Goal: Task Accomplishment & Management: Use online tool/utility

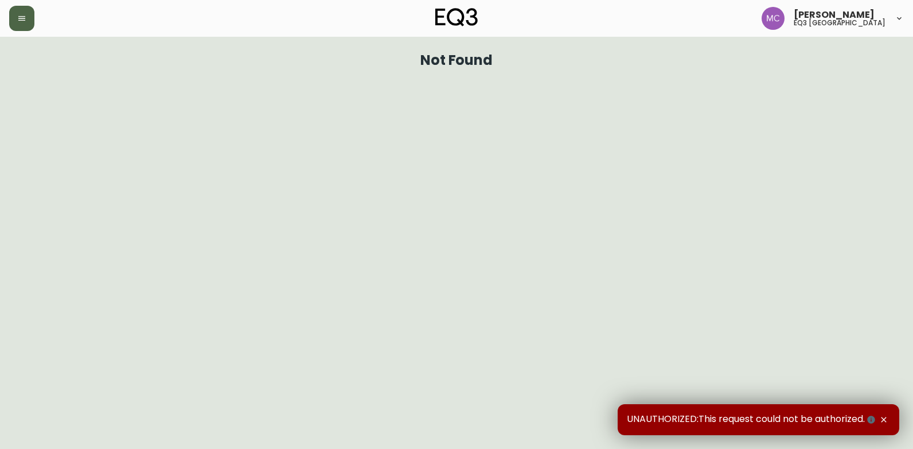
click at [18, 15] on icon "button" at bounding box center [21, 18] width 9 height 9
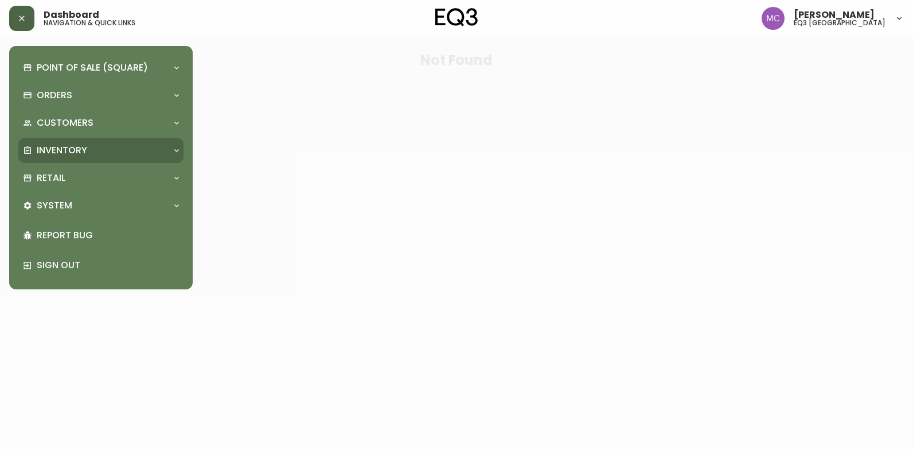
click at [46, 150] on p "Inventory" at bounding box center [62, 150] width 50 height 13
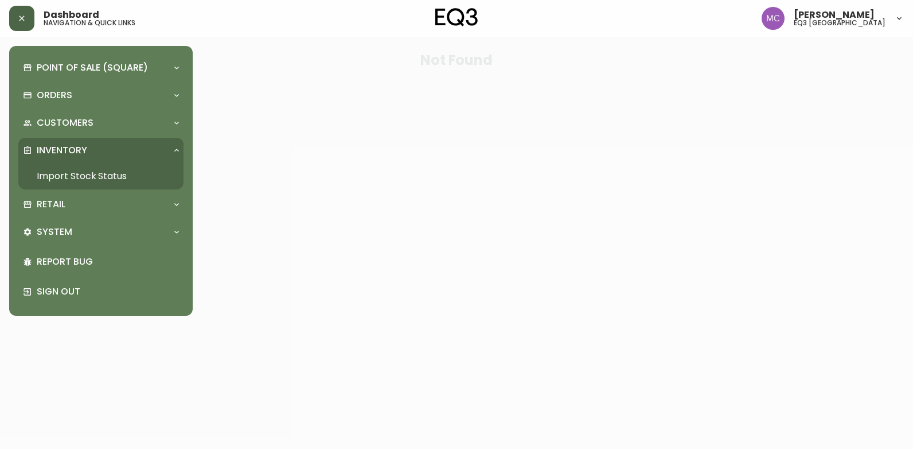
click at [116, 173] on link "Import Stock Status" at bounding box center [100, 176] width 165 height 26
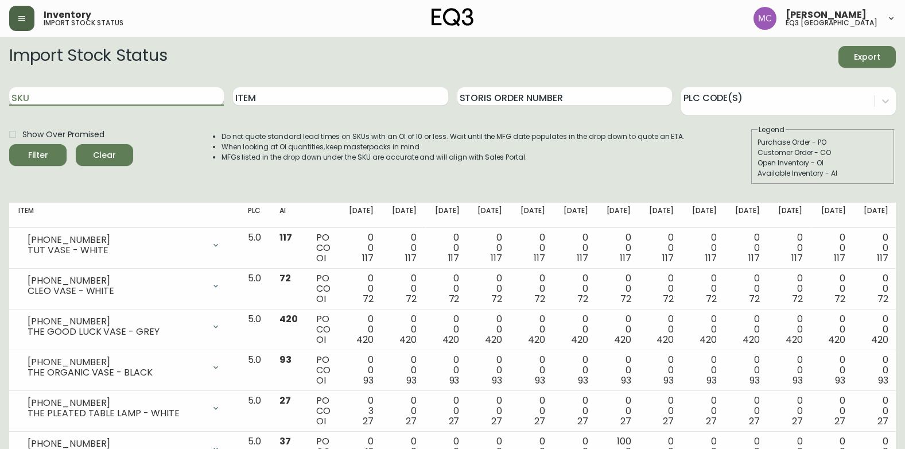
click at [137, 96] on input "SKU" at bounding box center [116, 96] width 215 height 18
paste input "7060-314-49-B"
click at [9, 144] on button "Filter" at bounding box center [37, 155] width 57 height 22
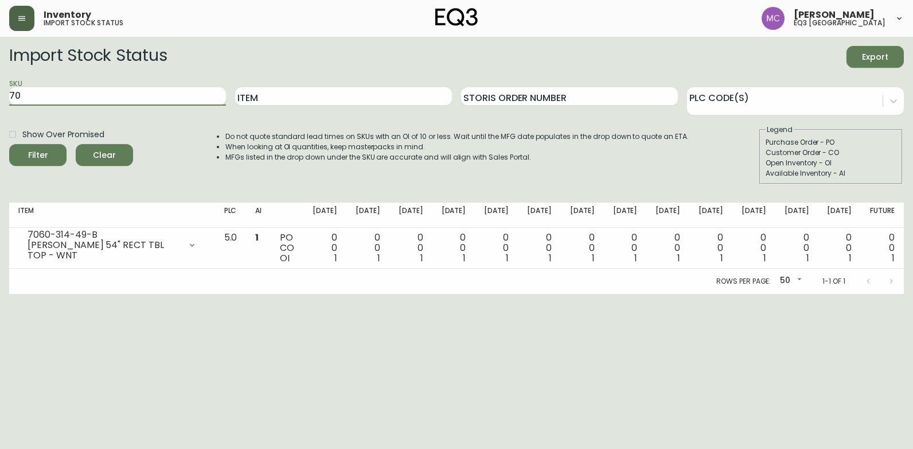
type input "7"
paste input "7060-306-13-B"
click at [9, 144] on button "Filter" at bounding box center [37, 155] width 57 height 22
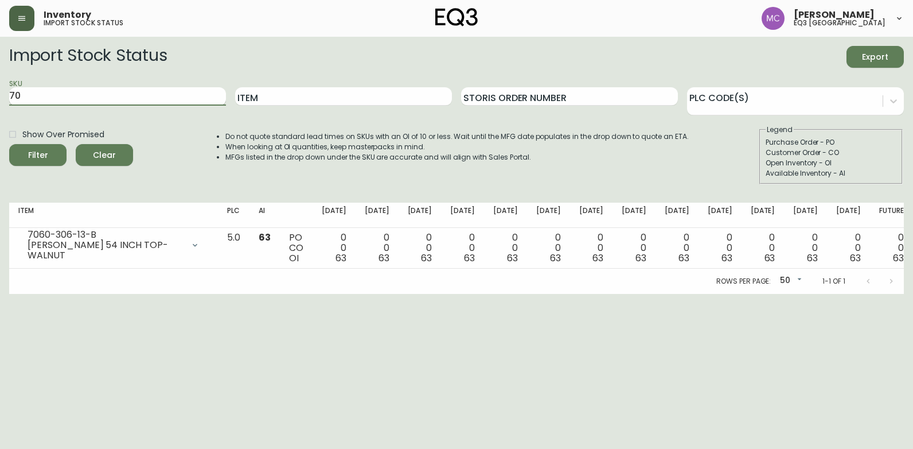
type input "7"
paste input "[PHONE_NUMBER]"
click at [9, 144] on button "Filter" at bounding box center [37, 155] width 57 height 22
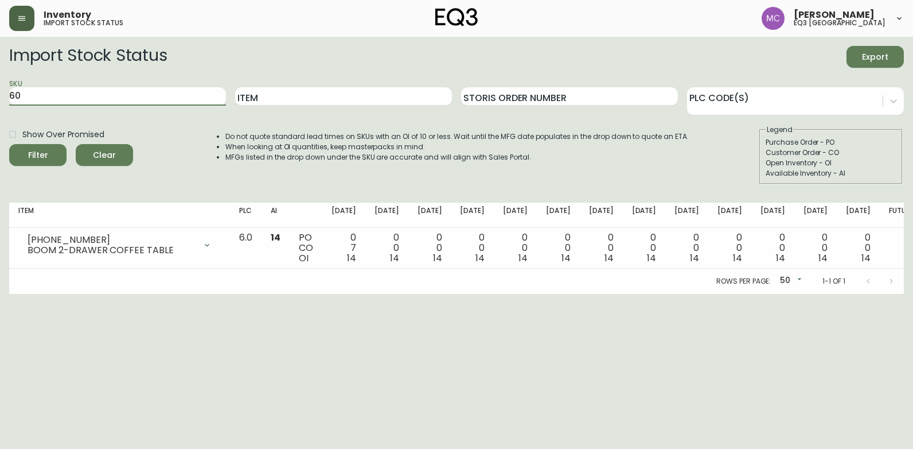
type input "6"
paste input "[PHONE_NUMBER]"
click at [9, 144] on button "Filter" at bounding box center [37, 155] width 57 height 22
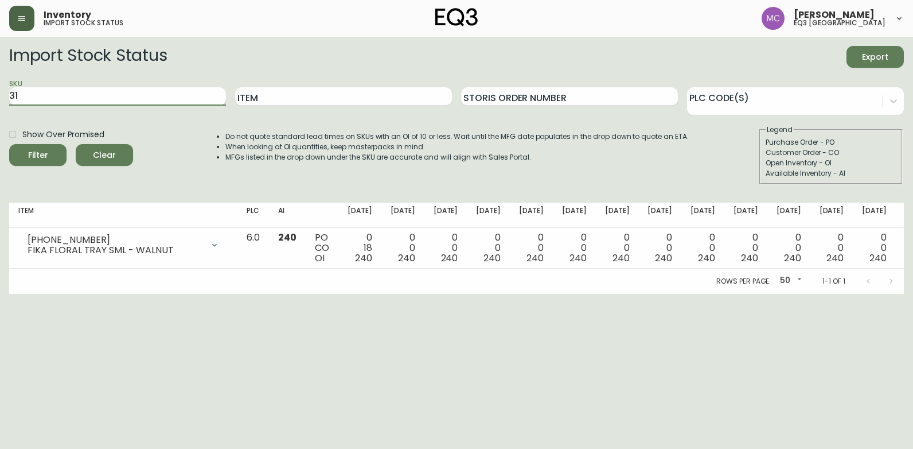
type input "3"
click at [264, 100] on input "Item" at bounding box center [343, 96] width 217 height 18
type input "fika"
click at [9, 144] on button "Filter" at bounding box center [37, 155] width 57 height 22
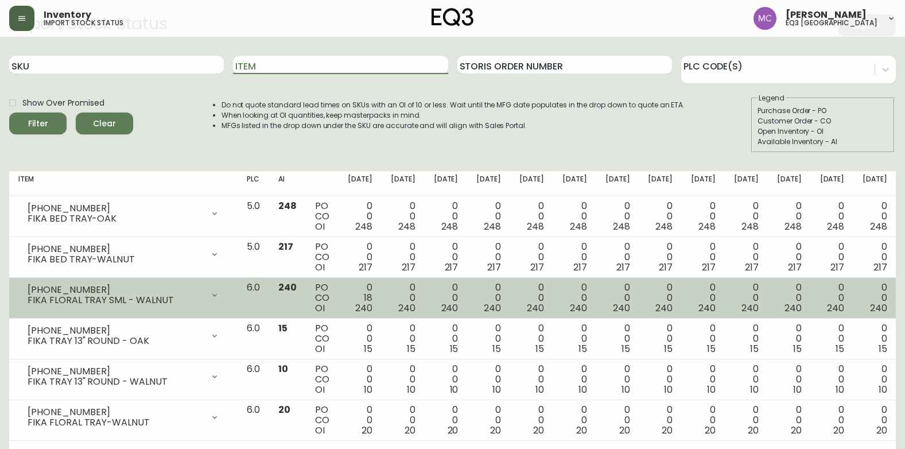
scroll to position [49, 0]
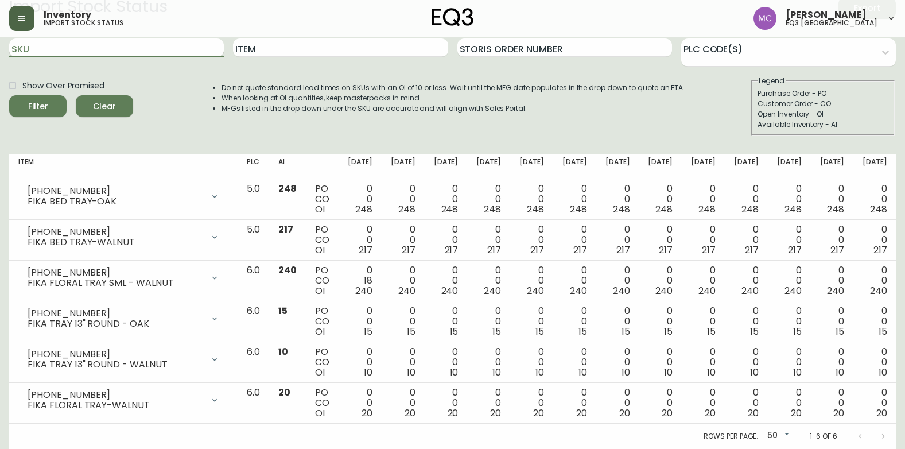
click at [138, 53] on input "SKU" at bounding box center [116, 47] width 215 height 18
paste input "7220-104-13-B"
click at [9, 95] on button "Filter" at bounding box center [37, 106] width 57 height 22
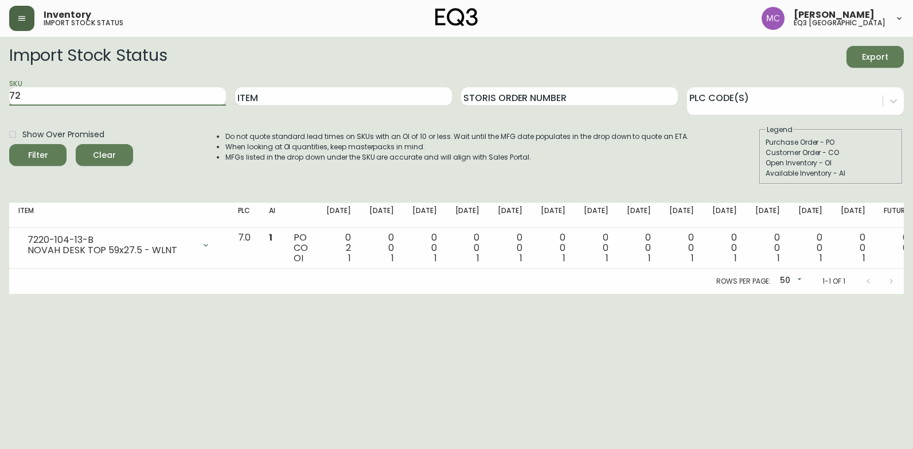
type input "7"
paste input "7220-101-13-B"
click at [9, 144] on button "Filter" at bounding box center [37, 155] width 57 height 22
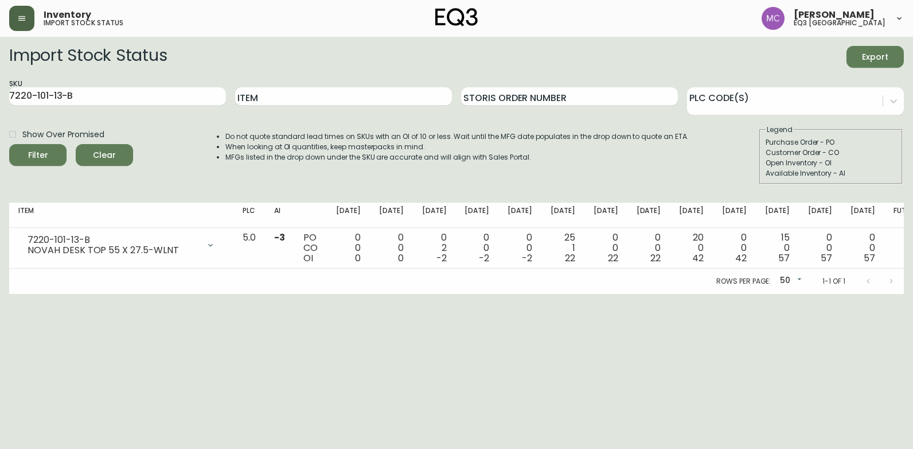
click at [0, 294] on html "Inventory import stock status [PERSON_NAME] eq3 [GEOGRAPHIC_DATA] Import Stock …" at bounding box center [456, 147] width 913 height 294
click at [166, 87] on input "7220-101-13-B" at bounding box center [117, 96] width 217 height 18
type input "7"
paste input "7220-102-13-B"
click at [9, 144] on button "Filter" at bounding box center [37, 155] width 57 height 22
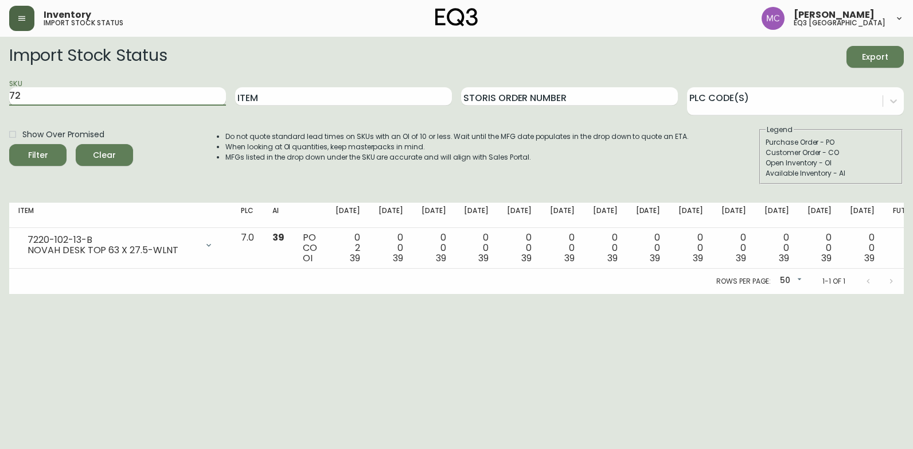
type input "7"
paste input "7220-300-1-A"
click at [9, 144] on button "Filter" at bounding box center [37, 155] width 57 height 22
type input "7"
paste input "[PHONE_NUMBER]"
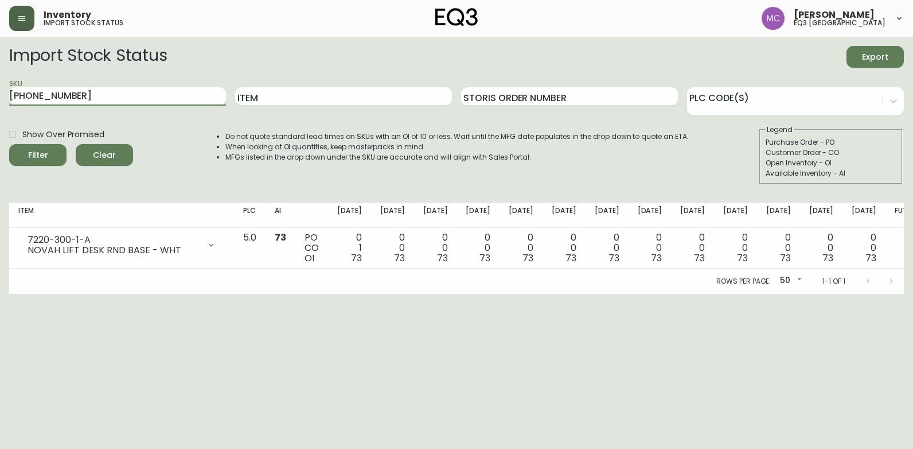
type input "[PHONE_NUMBER]"
click at [9, 144] on button "Filter" at bounding box center [37, 155] width 57 height 22
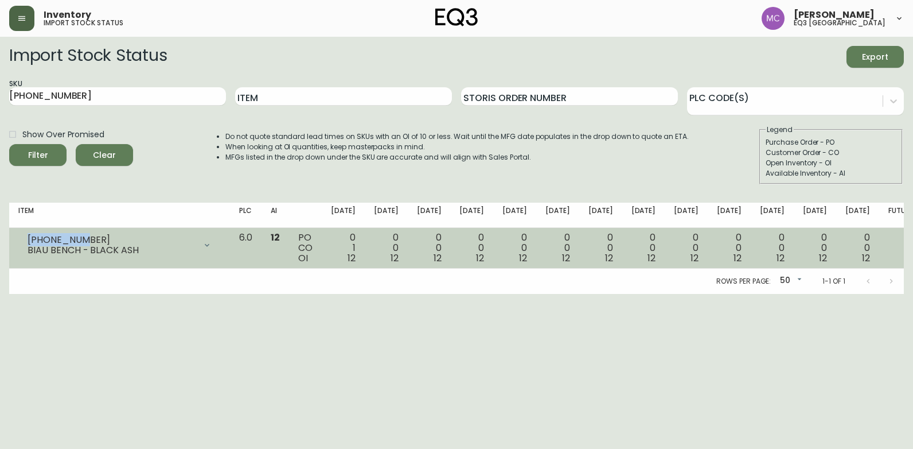
drag, startPoint x: 79, startPoint y: 236, endPoint x: 15, endPoint y: 232, distance: 64.4
click at [15, 232] on td "[PHONE_NUMBER] BIAU BENCH - BLACK ASH Opening Balance 13 ( [DATE] ) Customer Or…" at bounding box center [119, 248] width 221 height 41
copy div "[PHONE_NUMBER]"
